Goal: Information Seeking & Learning: Learn about a topic

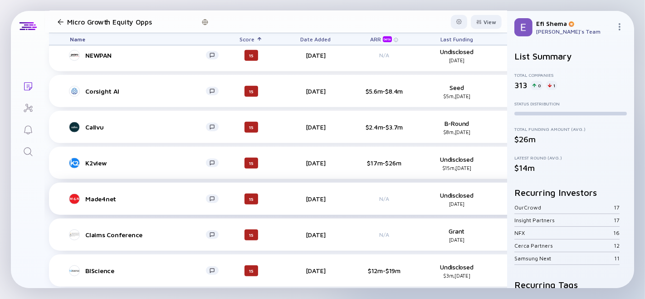
scroll to position [3637, 3]
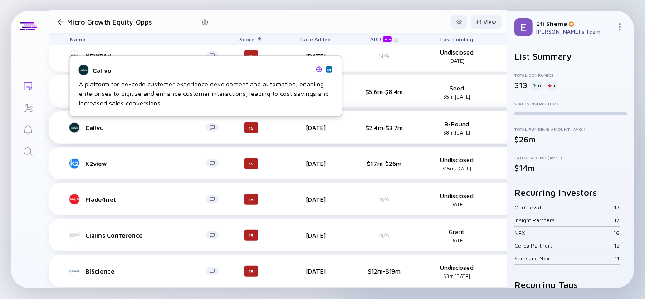
click at [92, 126] on div "Callvu" at bounding box center [145, 127] width 121 height 8
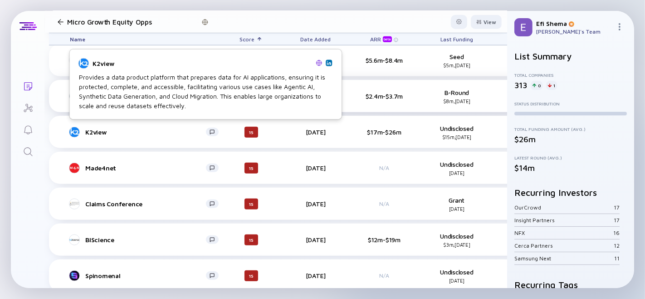
scroll to position [3669, 3]
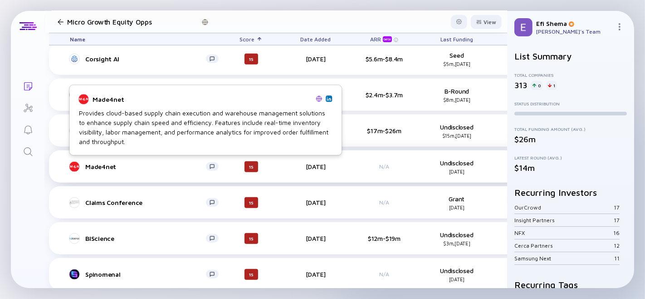
click at [94, 164] on div "Made4net" at bounding box center [145, 166] width 121 height 8
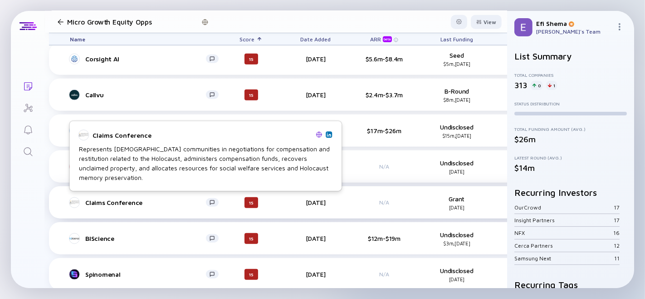
click at [107, 201] on div "Claims Conference" at bounding box center [145, 202] width 121 height 8
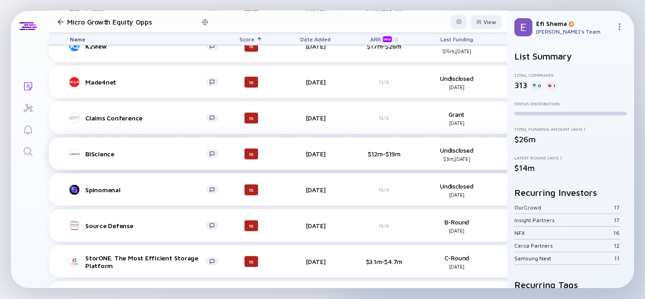
scroll to position [3754, 3]
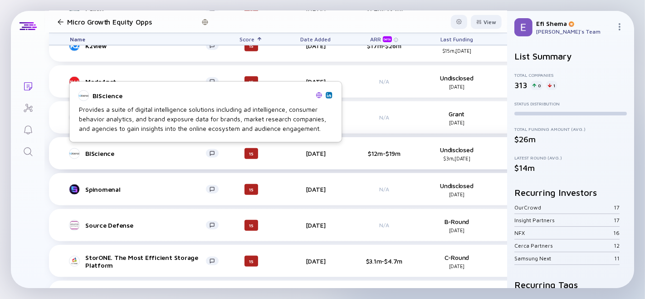
click at [105, 152] on div "BIScience" at bounding box center [145, 153] width 121 height 8
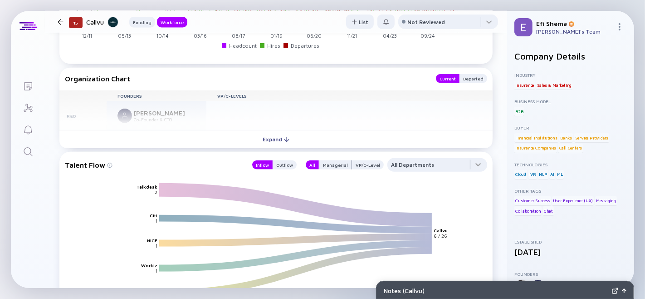
scroll to position [884, 0]
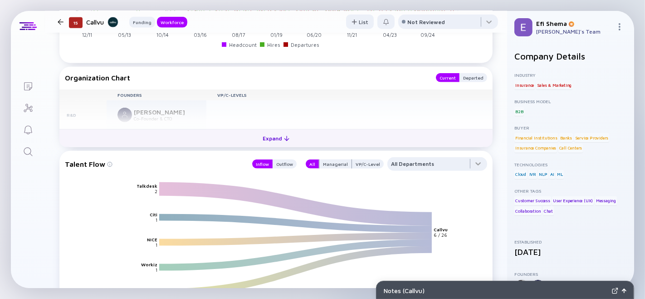
click at [259, 145] on div "Expand" at bounding box center [276, 138] width 38 height 14
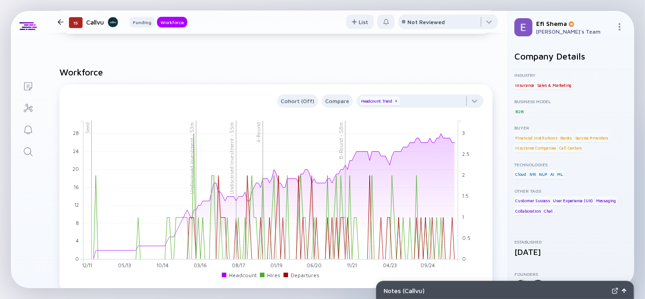
scroll to position [656, 0]
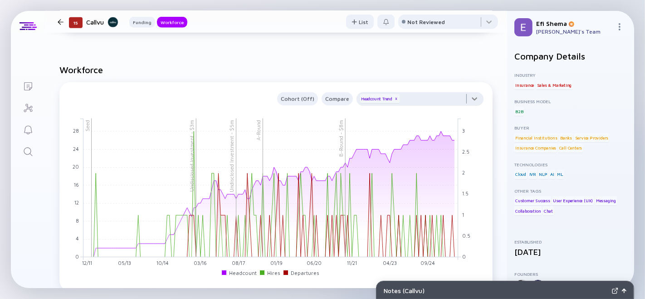
click at [468, 110] on div at bounding box center [420, 101] width 127 height 18
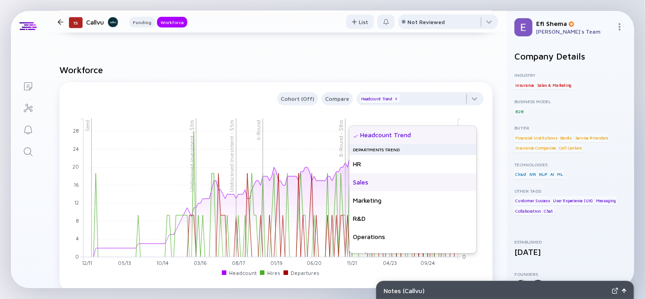
click at [352, 183] on div "Sales" at bounding box center [413, 182] width 127 height 18
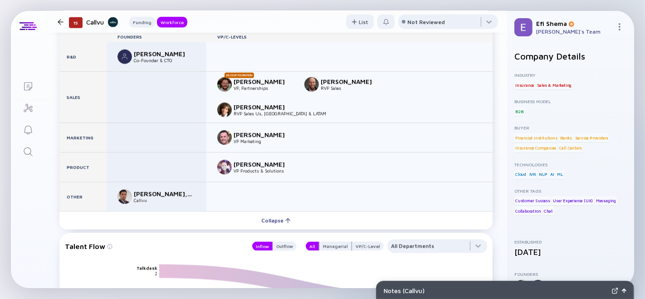
scroll to position [943, 0]
drag, startPoint x: 134, startPoint y: 71, endPoint x: 196, endPoint y: 70, distance: 61.7
type textarea "Doron Rotsztein"
click at [196, 70] on div "Doron Rotsztein Co-Founder & CTO" at bounding box center [157, 56] width 100 height 29
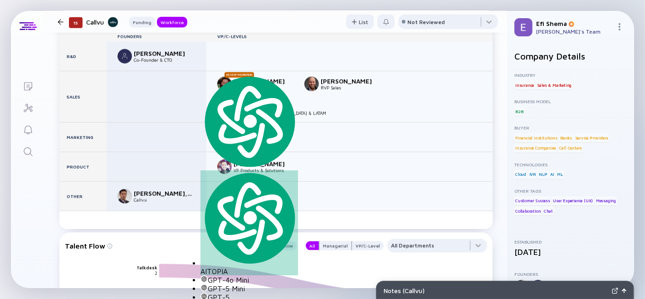
copy div "Doron Rotsztein"
click at [134, 191] on div "Ori Faran, Ph.D." at bounding box center [164, 193] width 60 height 8
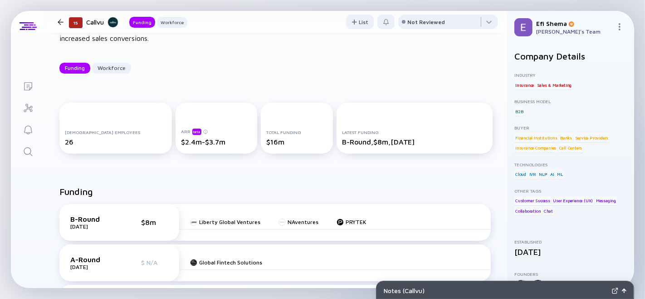
scroll to position [0, 0]
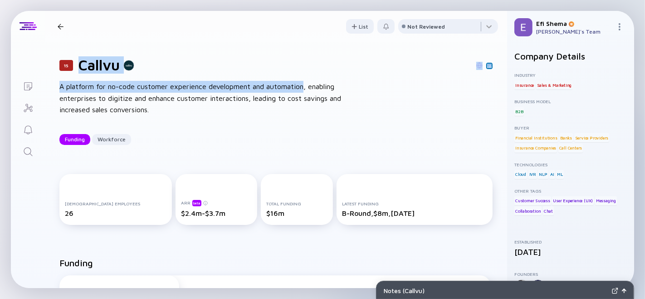
drag, startPoint x: 81, startPoint y: 64, endPoint x: 307, endPoint y: 92, distance: 227.8
click at [307, 92] on div "15 Callvu A platform for no-code customer experience development and automation…" at bounding box center [276, 101] width 463 height 118
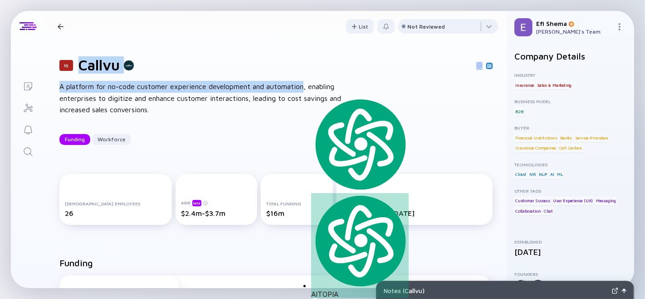
copy div "Callvu A platform for no-code customer experience development and automation"
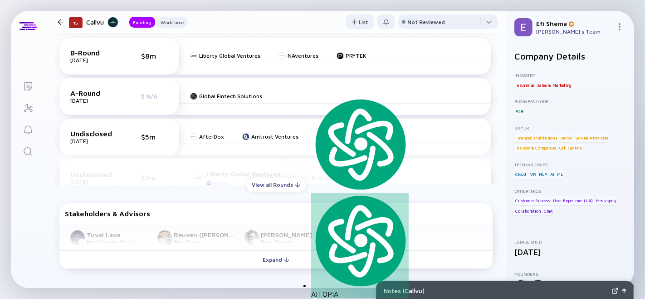
scroll to position [237, 0]
click at [251, 192] on div "View all Rounds" at bounding box center [275, 184] width 59 height 14
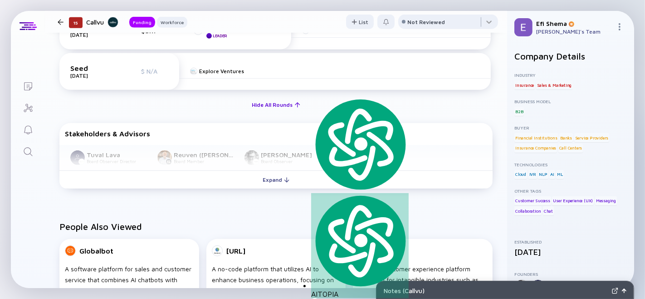
scroll to position [385, 0]
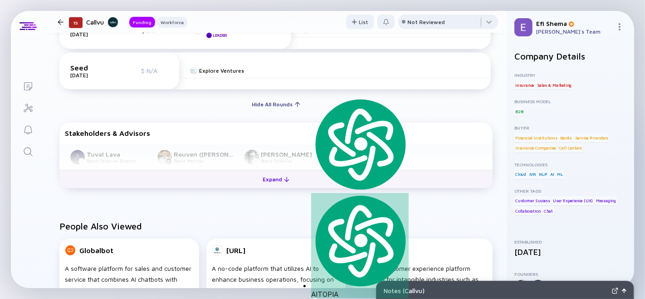
click at [266, 186] on div "Expand" at bounding box center [276, 179] width 38 height 14
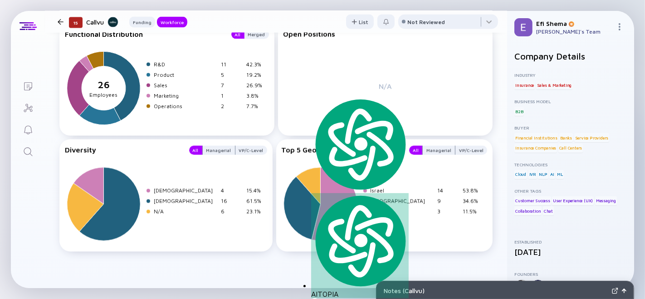
scroll to position [1408, 0]
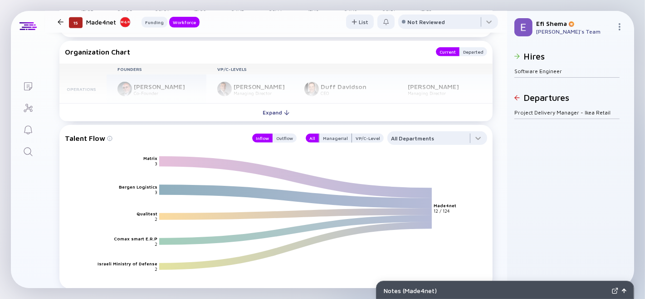
scroll to position [736, 0]
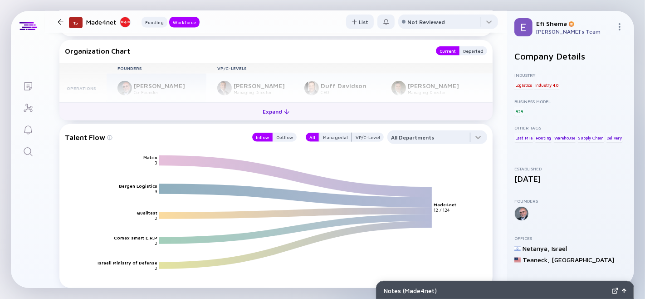
click at [270, 118] on div "Expand" at bounding box center [276, 111] width 38 height 14
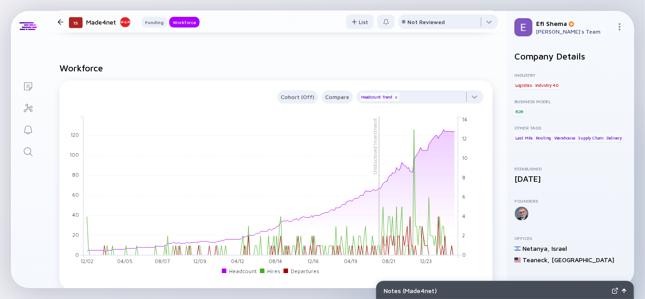
scroll to position [448, 0]
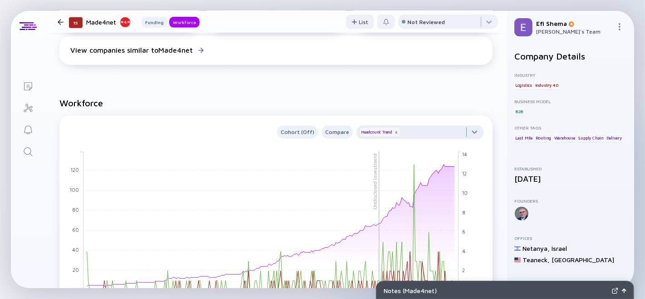
click at [471, 143] on div at bounding box center [420, 134] width 127 height 18
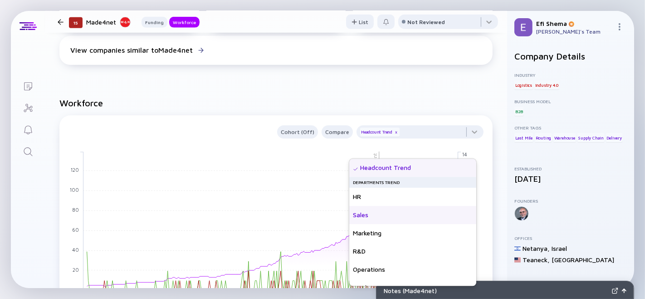
click at [379, 212] on div "Sales" at bounding box center [413, 215] width 127 height 18
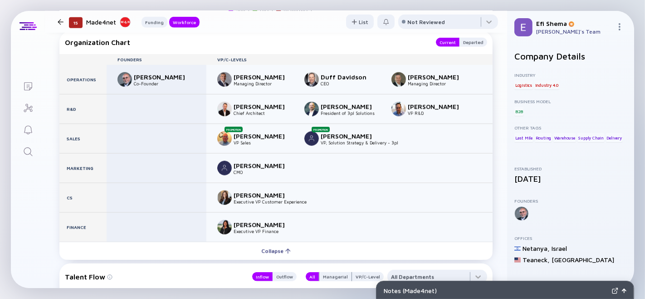
scroll to position [744, 0]
drag, startPoint x: 133, startPoint y: 97, endPoint x: 178, endPoint y: 96, distance: 44.5
type textarea "Lonny Avital"
click at [178, 81] on div "Lonny Avital" at bounding box center [164, 78] width 60 height 8
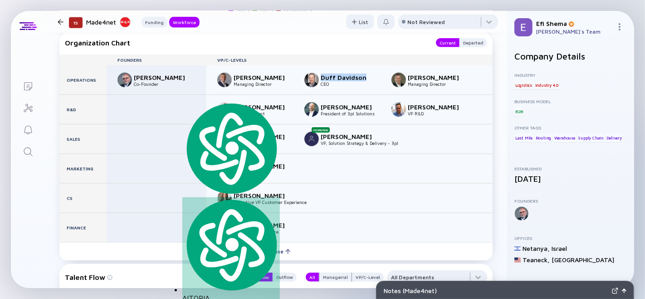
drag, startPoint x: 364, startPoint y: 99, endPoint x: 320, endPoint y: 94, distance: 43.9
click at [320, 87] on div "Duff Davidson CEO" at bounding box center [343, 80] width 76 height 15
copy div "Duff Davidson"
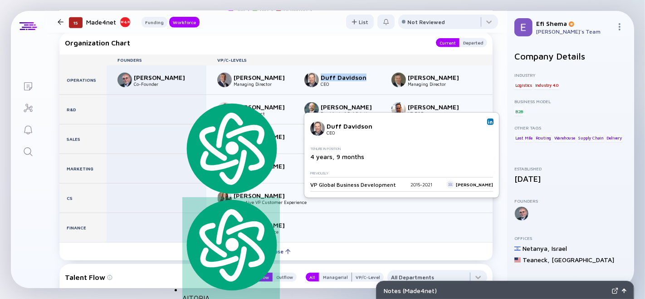
click at [488, 123] on img at bounding box center [490, 121] width 5 height 5
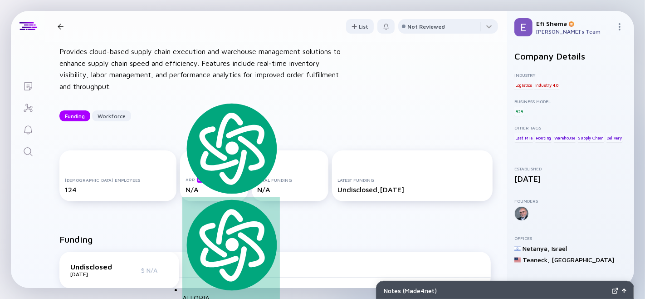
scroll to position [0, 0]
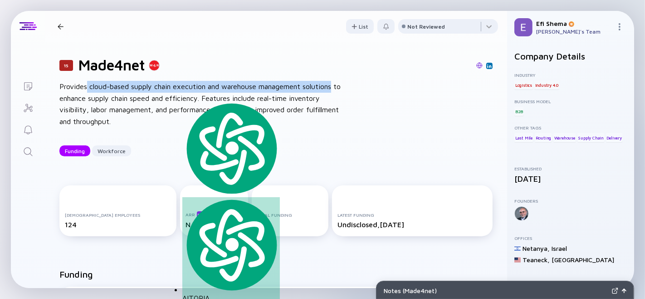
drag, startPoint x: 87, startPoint y: 93, endPoint x: 337, endPoint y: 92, distance: 249.7
click at [337, 92] on div "Provides cloud-based supply chain execution and warehouse management solutions …" at bounding box center [204, 104] width 290 height 46
copy div "cloud-based supply chain execution and warehouse management solutions"
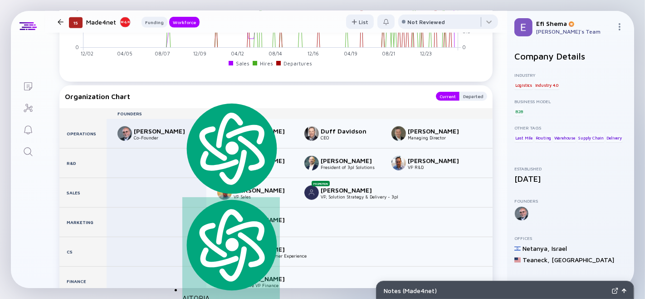
scroll to position [690, 0]
drag, startPoint x: 442, startPoint y: 151, endPoint x: 407, endPoint y: 150, distance: 35.4
click at [407, 141] on div "Amit Levy Managing Director" at bounding box center [430, 134] width 76 height 15
copy div "Amit Levy"
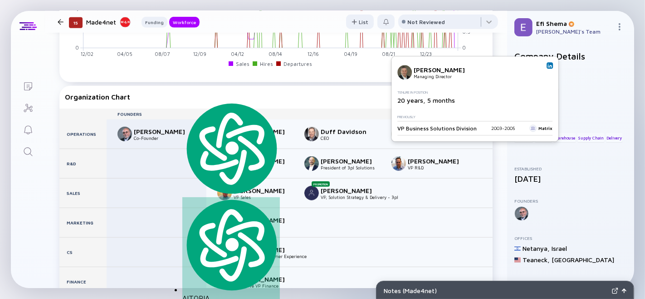
click at [549, 63] on img at bounding box center [550, 65] width 5 height 5
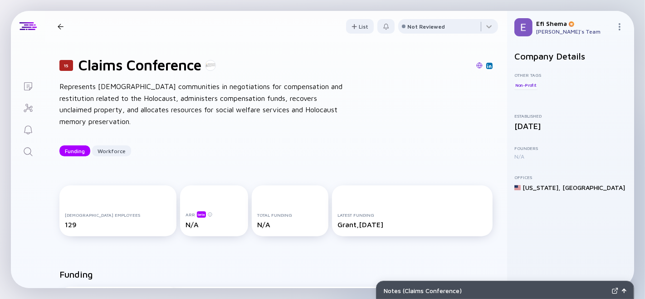
scroll to position [0, 0]
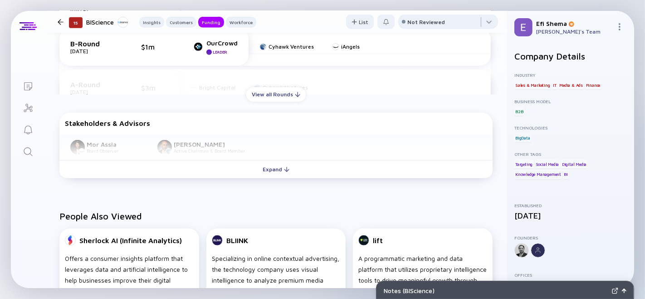
scroll to position [563, 0]
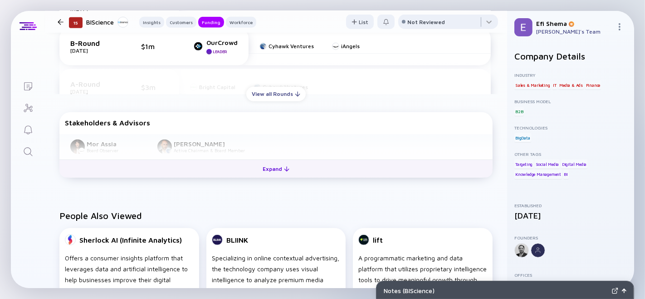
click at [267, 176] on div "Expand" at bounding box center [276, 169] width 38 height 14
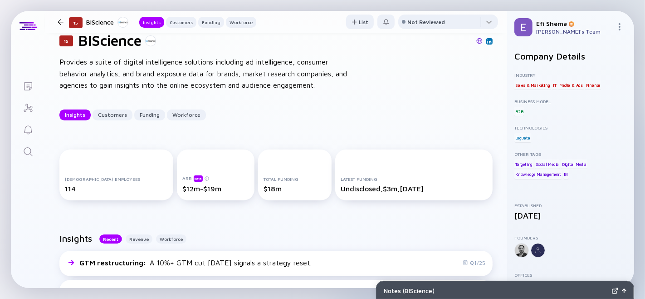
scroll to position [6, 0]
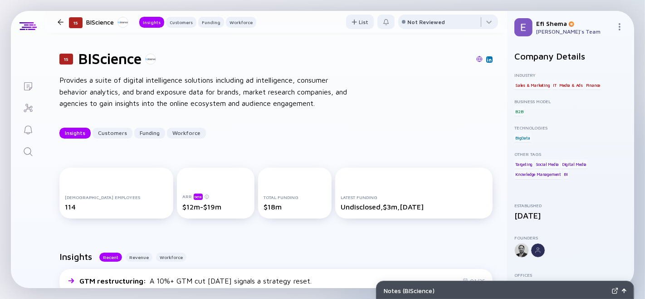
click at [112, 64] on h1 "BIScience" at bounding box center [110, 58] width 63 height 17
type textarea "BIScience"
click at [112, 64] on h1 "BIScience" at bounding box center [110, 58] width 63 height 17
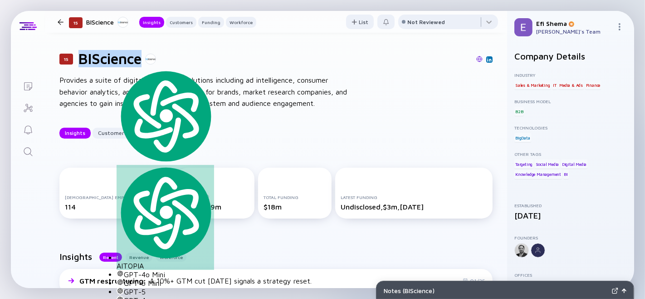
copy h1 "BIScience"
click at [109, 64] on h1 "BIScience" at bounding box center [110, 58] width 63 height 17
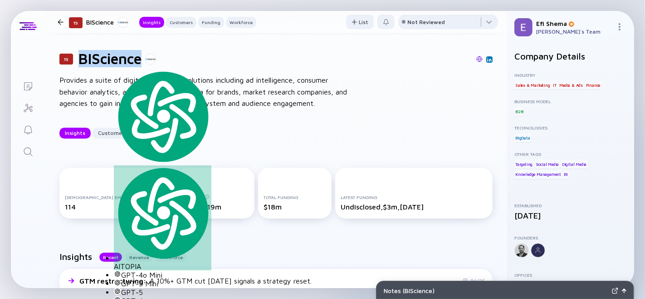
click at [113, 66] on h1 "BIScience" at bounding box center [110, 58] width 63 height 17
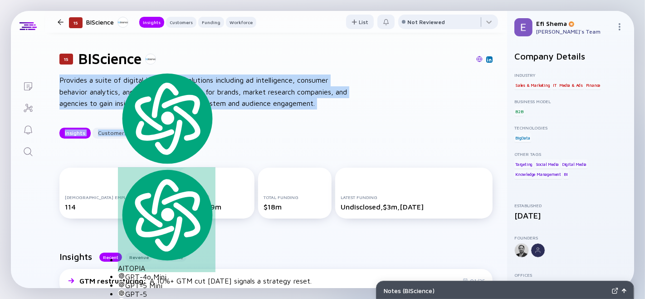
drag, startPoint x: 60, startPoint y: 84, endPoint x: 392, endPoint y: 117, distance: 333.0
click at [392, 117] on div "15 BIScience Provides a suite of digital intelligence solutions including ad in…" at bounding box center [276, 94] width 463 height 118
copy div "Provides a suite of digital intelligence solutions including ad intelligence, c…"
